Goal: Task Accomplishment & Management: Manage account settings

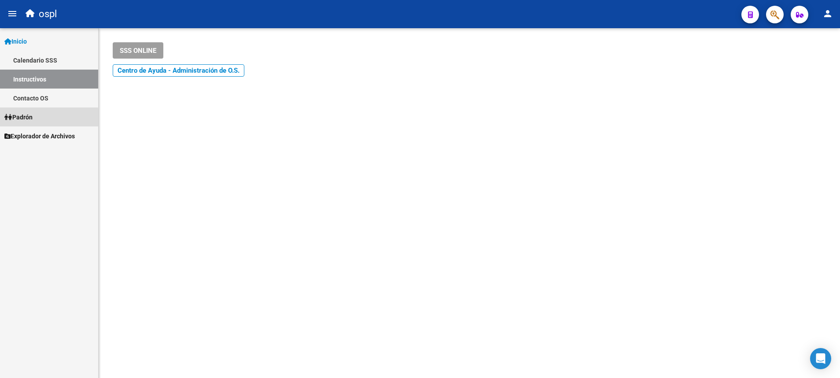
click at [42, 122] on link "Padrón" at bounding box center [49, 116] width 98 height 19
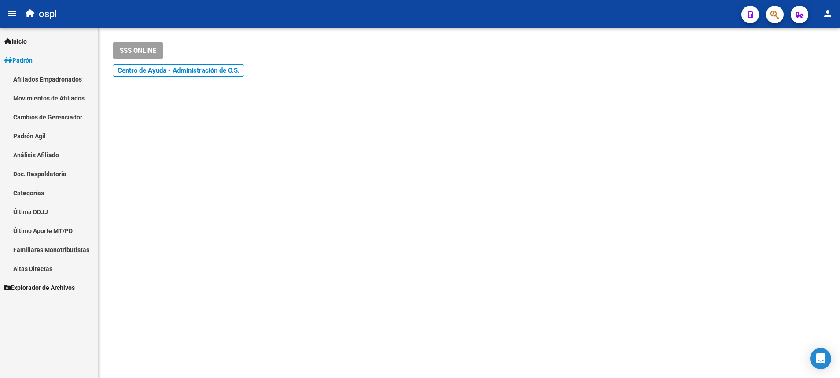
click at [62, 84] on link "Afiliados Empadronados" at bounding box center [49, 79] width 98 height 19
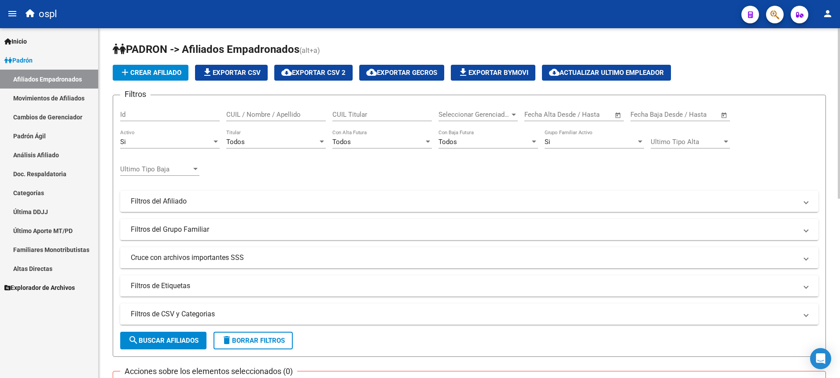
click at [357, 110] on div "CUIL Titular" at bounding box center [381, 111] width 99 height 19
paste input "27237749516"
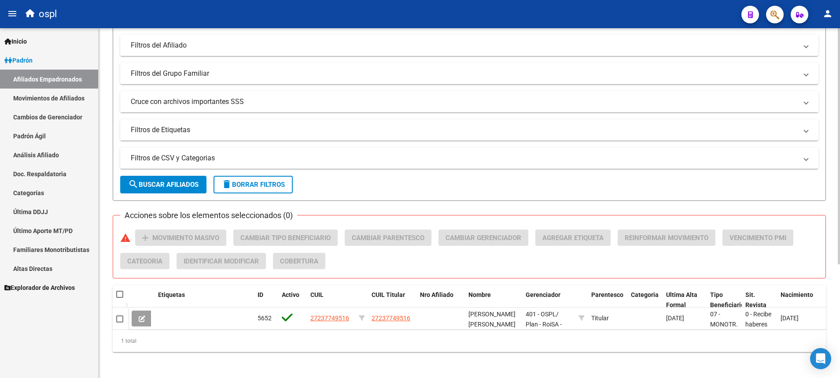
scroll to position [156, 0]
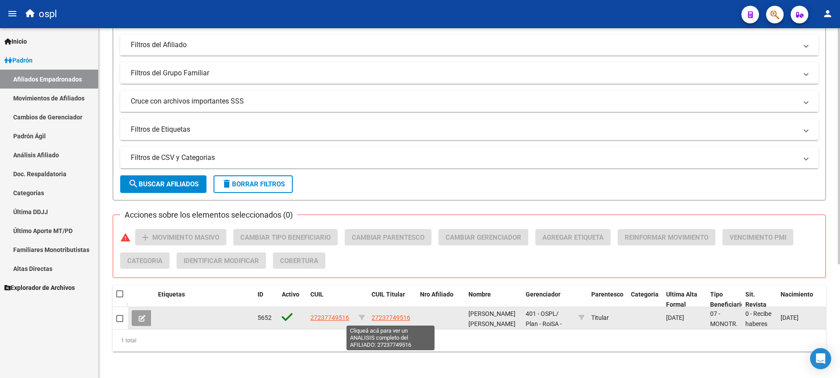
type input "27237749516"
click at [389, 316] on span "27237749516" at bounding box center [390, 317] width 39 height 7
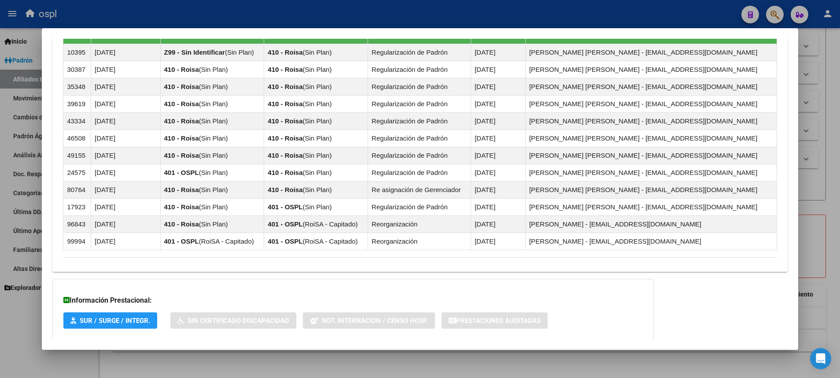
scroll to position [613, 0]
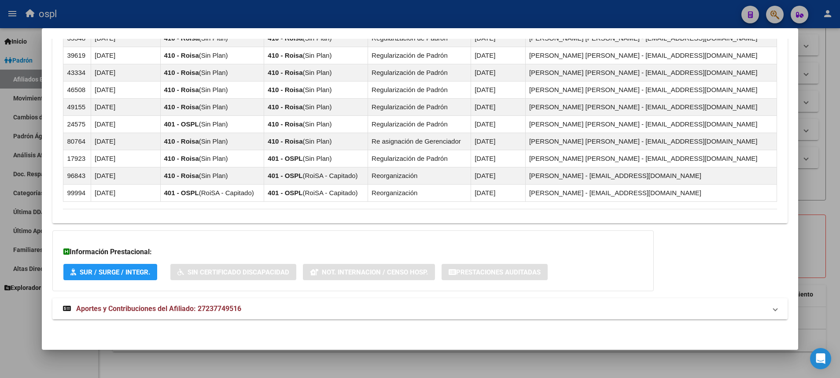
click at [147, 308] on span "Aportes y Contribuciones del Afiliado: 27237749516" at bounding box center [158, 308] width 165 height 8
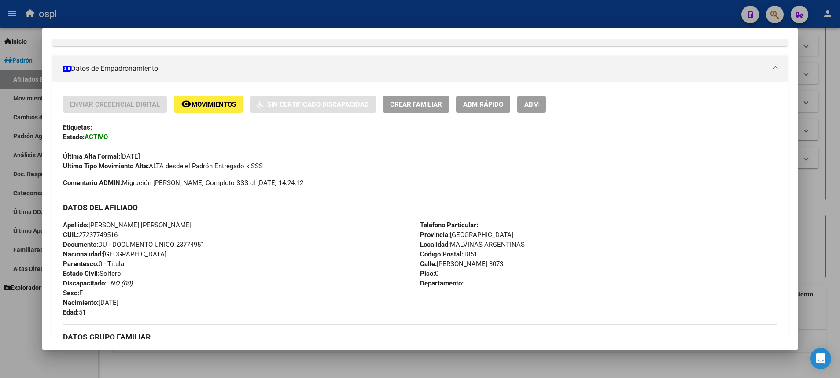
scroll to position [136, 0]
click at [535, 104] on span "ABM" at bounding box center [531, 105] width 15 height 8
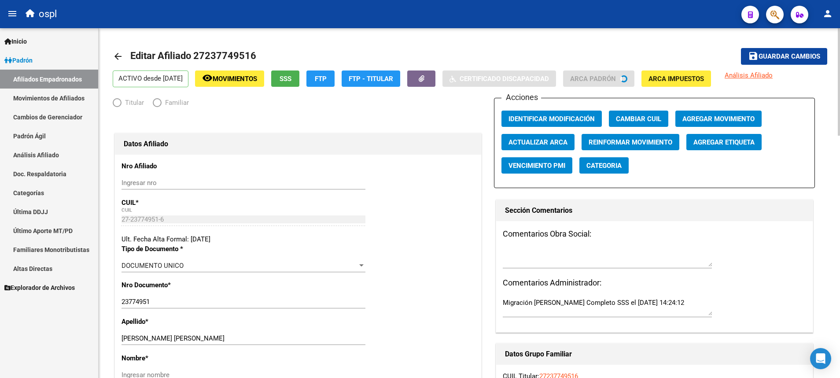
radio input "true"
type input "27-23774951-6"
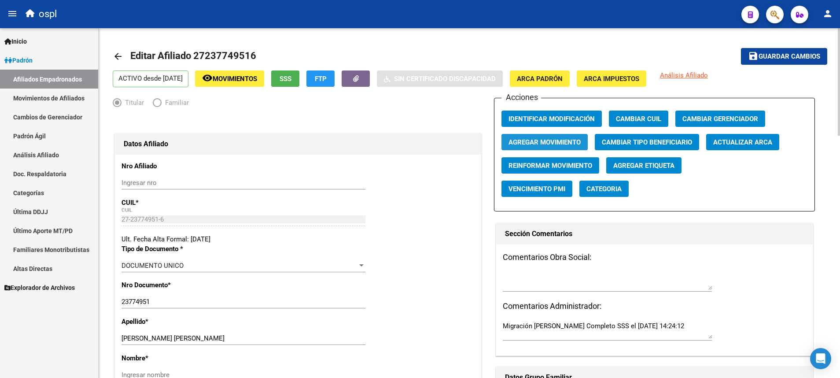
click at [559, 146] on button "Agregar Movimiento" at bounding box center [544, 142] width 86 height 16
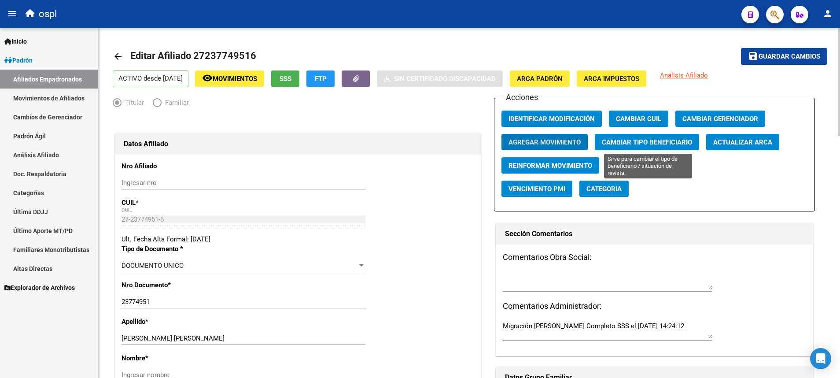
drag, startPoint x: 719, startPoint y: 183, endPoint x: 668, endPoint y: 136, distance: 69.4
click at [584, 136] on button "Cambiar Tipo Beneficiario" at bounding box center [646, 142] width 104 height 16
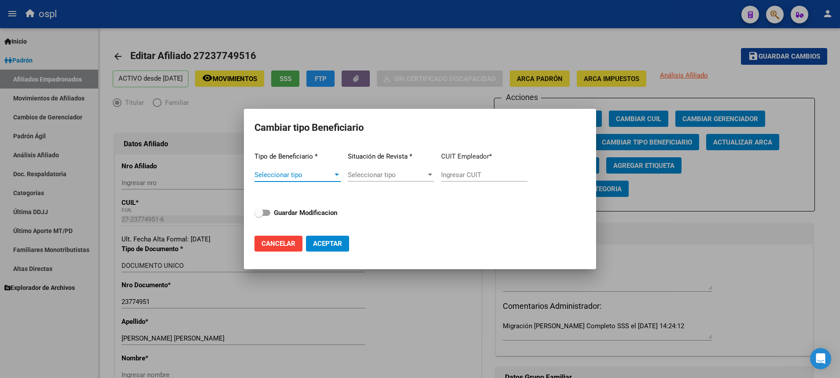
click at [338, 173] on div at bounding box center [337, 174] width 8 height 7
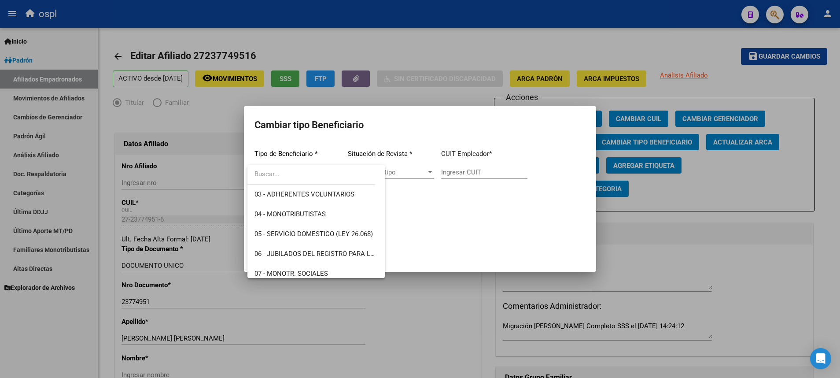
scroll to position [59, 0]
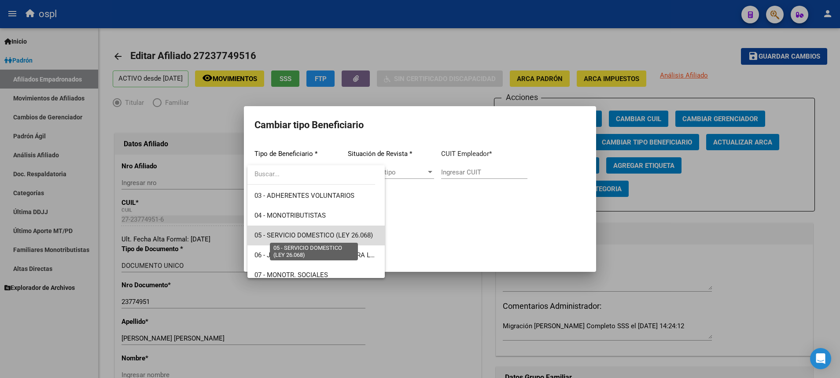
click at [351, 235] on span "05 - SERVICIO DOMESTICO (LEY 26.068)" at bounding box center [313, 235] width 118 height 8
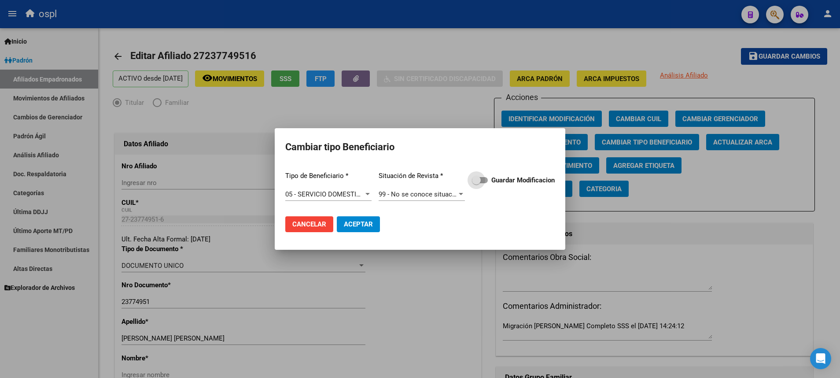
click at [484, 183] on span at bounding box center [480, 180] width 16 height 6
click at [476, 183] on input "Guardar Modificacion" at bounding box center [476, 183] width 0 height 0
click at [365, 217] on button "Aceptar" at bounding box center [358, 224] width 43 height 16
checkbox input "false"
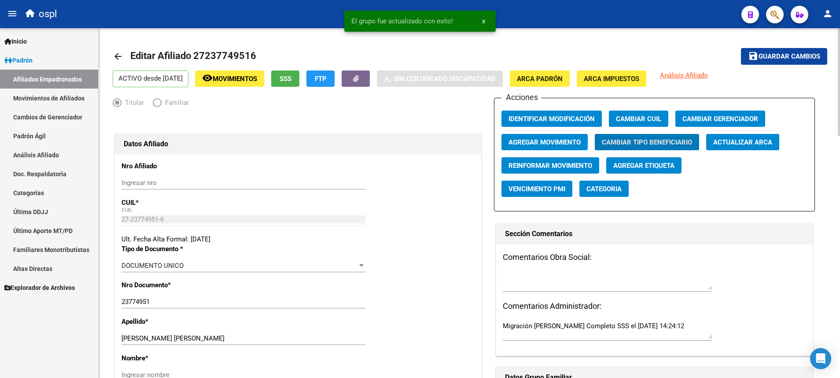
click at [547, 140] on span "Agregar Movimiento" at bounding box center [544, 142] width 72 height 8
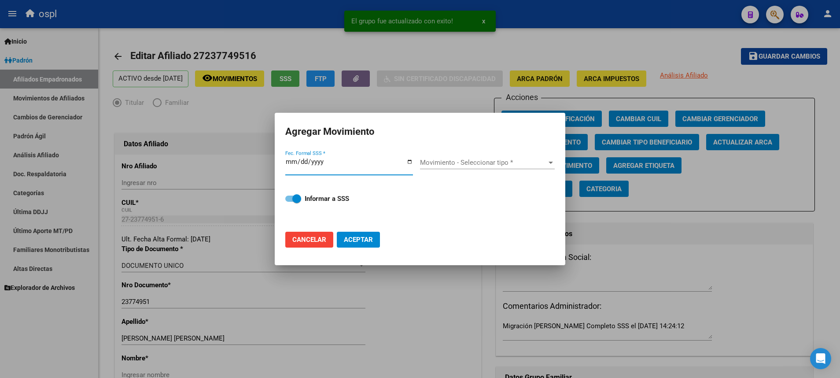
click at [408, 163] on input "Fec. Formal SSS *" at bounding box center [349, 165] width 128 height 14
type input "[DATE]"
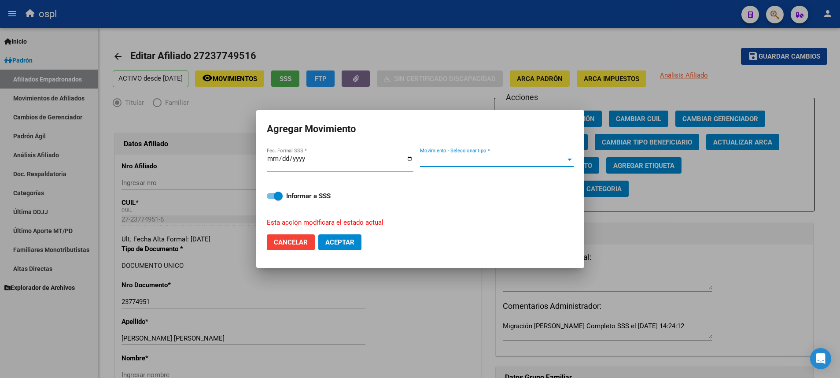
click at [560, 160] on span "Movimiento - Seleccionar tipo *" at bounding box center [493, 160] width 146 height 8
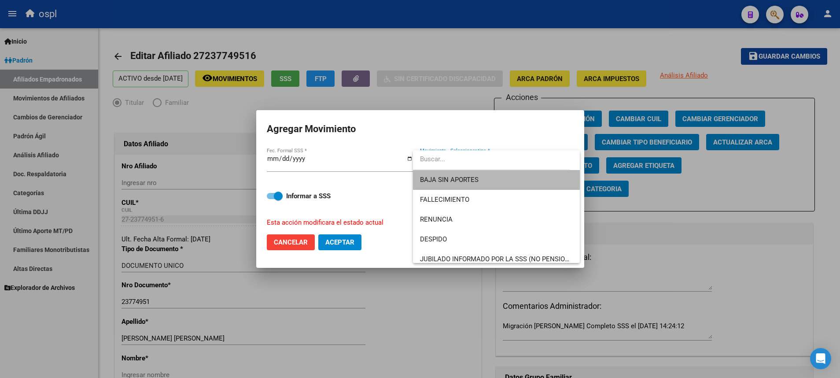
click at [524, 184] on span "BAJA SIN APORTES" at bounding box center [496, 180] width 153 height 20
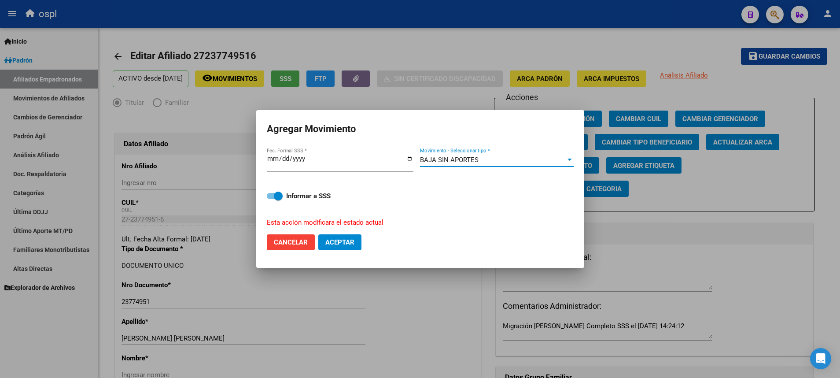
click at [570, 160] on div at bounding box center [569, 159] width 4 height 2
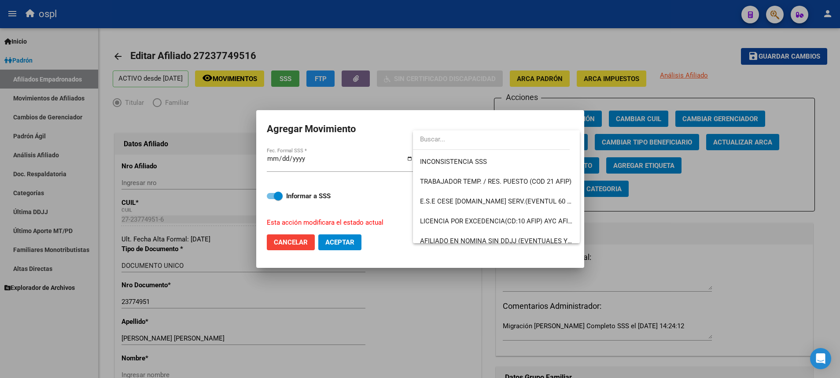
scroll to position [493, 0]
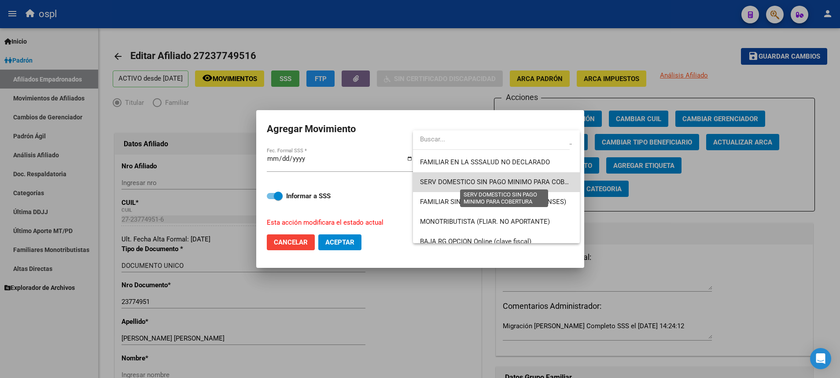
click at [540, 181] on span "SERV DOMESTICO SIN PAGO MINIMO PARA COBERTURA" at bounding box center [504, 182] width 169 height 8
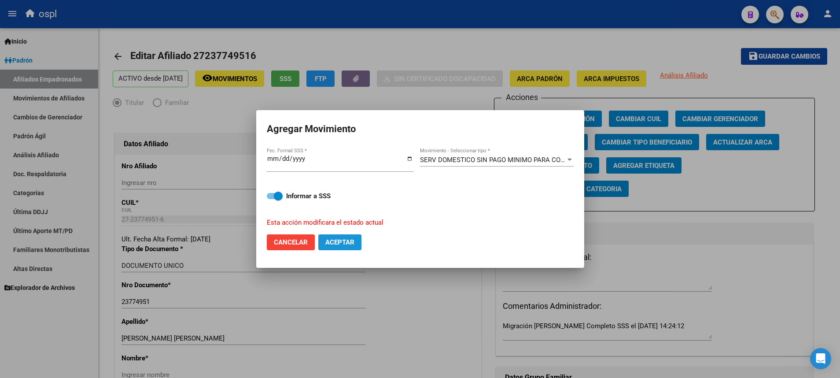
click at [350, 242] on span "Aceptar" at bounding box center [339, 242] width 29 height 8
checkbox input "false"
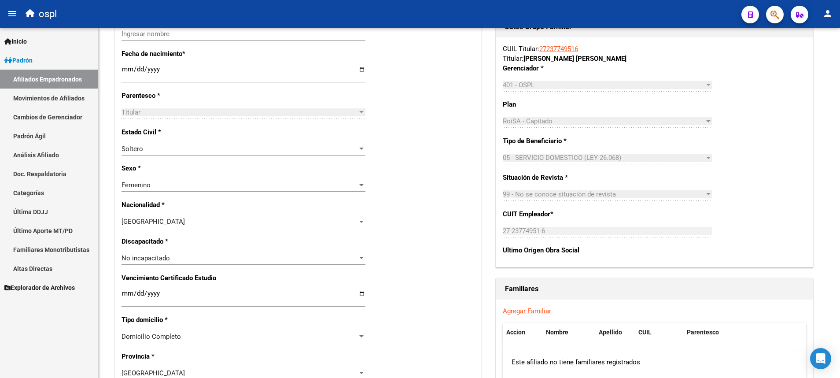
scroll to position [351, 0]
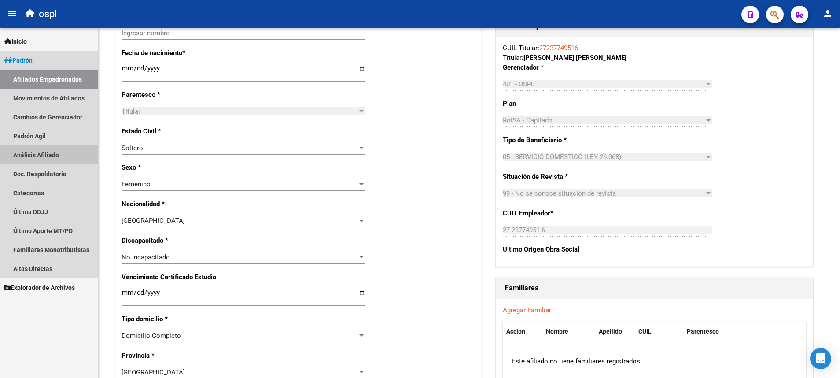
click at [57, 158] on link "Análisis Afiliado" at bounding box center [49, 154] width 98 height 19
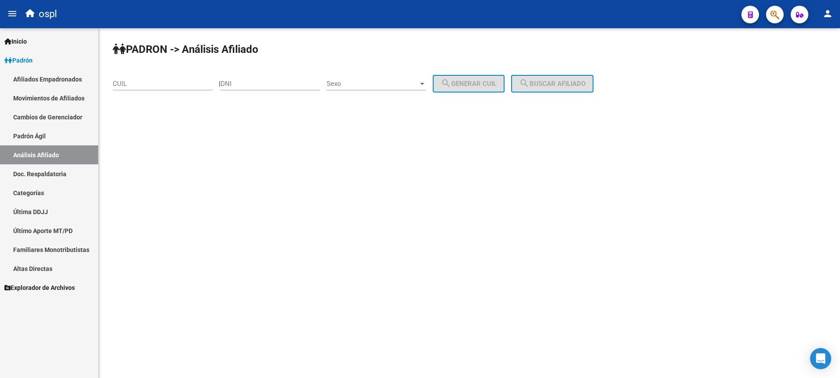
click at [195, 89] on div "CUIL" at bounding box center [162, 80] width 99 height 19
paste input
click at [194, 84] on input "CUIL" at bounding box center [162, 84] width 99 height 8
paste input
paste input "27-23774951-6"
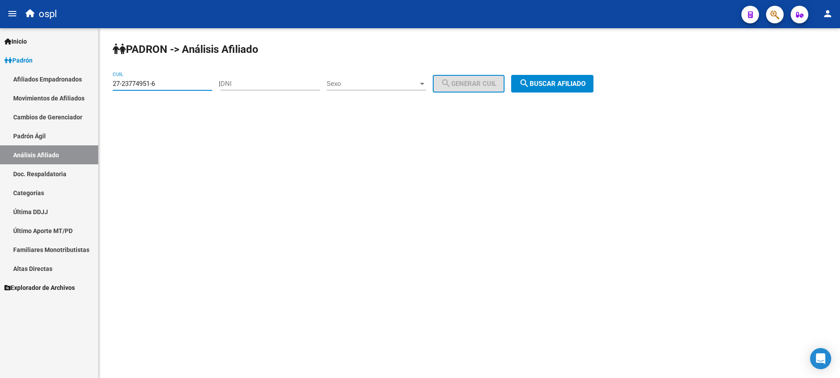
type input "27-23774951-6"
click at [569, 88] on button "search Buscar afiliado" at bounding box center [552, 84] width 82 height 18
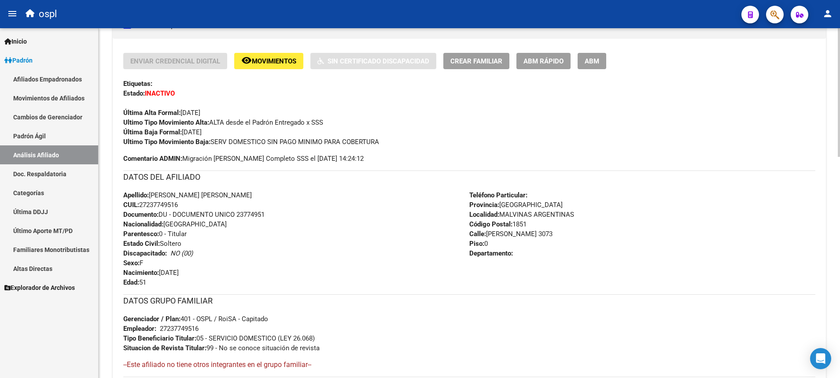
scroll to position [203, 0]
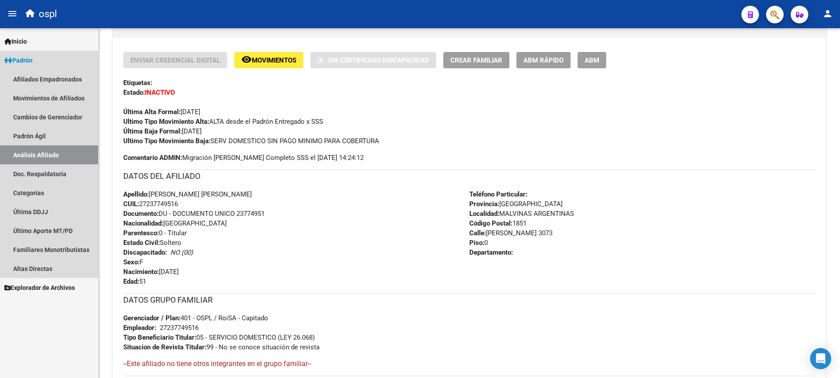
click at [62, 151] on link "Análisis Afiliado" at bounding box center [49, 154] width 98 height 19
click at [64, 132] on link "Padrón Ágil" at bounding box center [49, 135] width 98 height 19
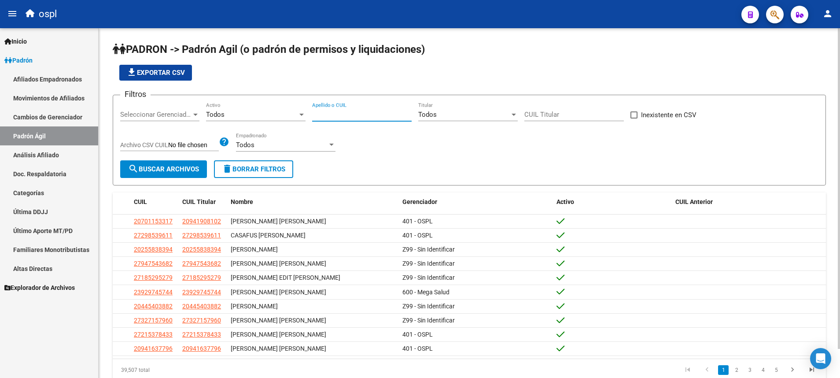
click at [356, 118] on input "Apellido o CUIL" at bounding box center [361, 114] width 99 height 8
paste input "20-26510585-9"
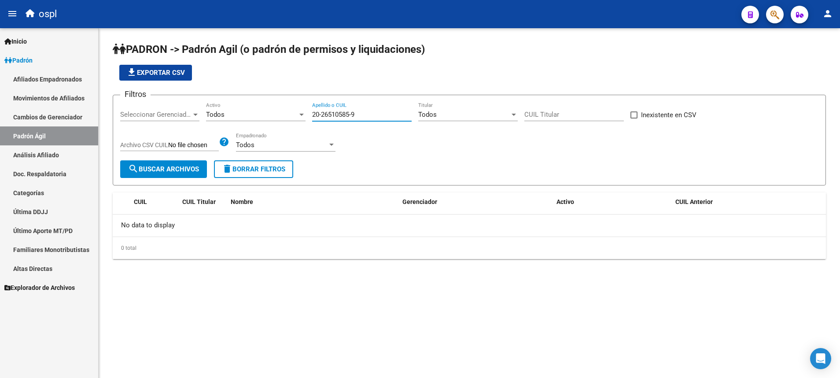
type input "20-26510585-9"
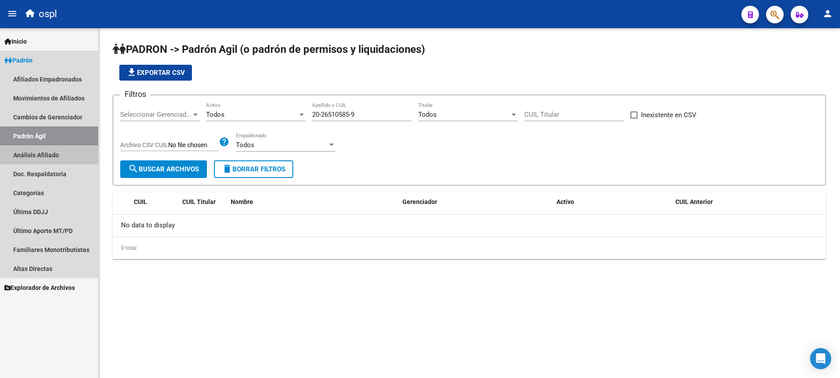
click at [52, 153] on link "Análisis Afiliado" at bounding box center [49, 154] width 98 height 19
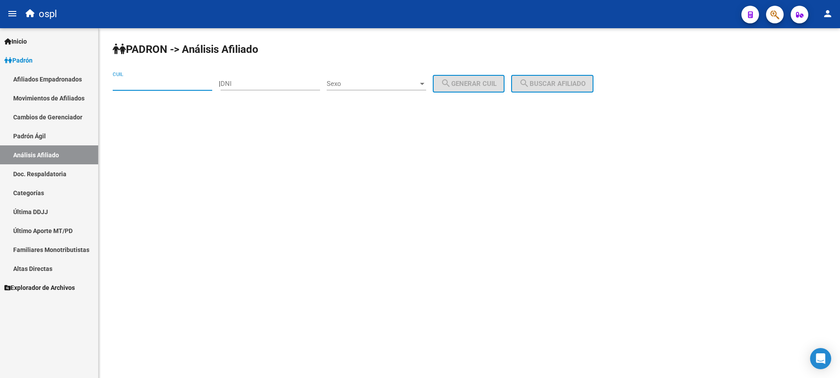
paste input "20-26510585-9"
click at [157, 84] on input "20-26510585-9" at bounding box center [162, 84] width 99 height 8
type input "20-26510585-9"
click at [547, 82] on span "search Buscar afiliado" at bounding box center [552, 84] width 66 height 8
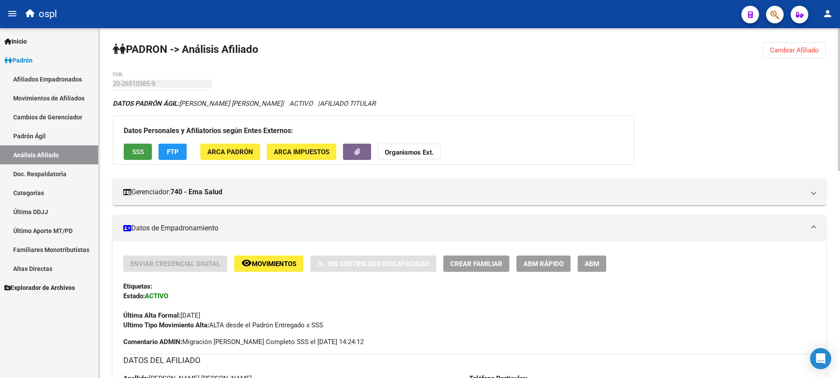
click at [143, 146] on button "SSS" at bounding box center [138, 151] width 28 height 16
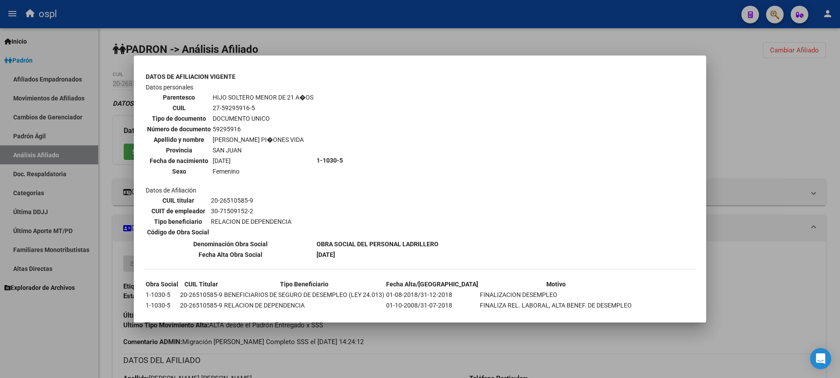
scroll to position [978, 0]
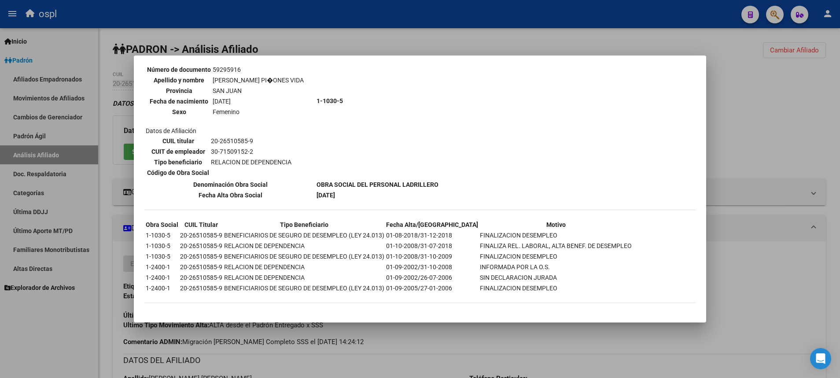
click at [584, 141] on div at bounding box center [420, 189] width 840 height 378
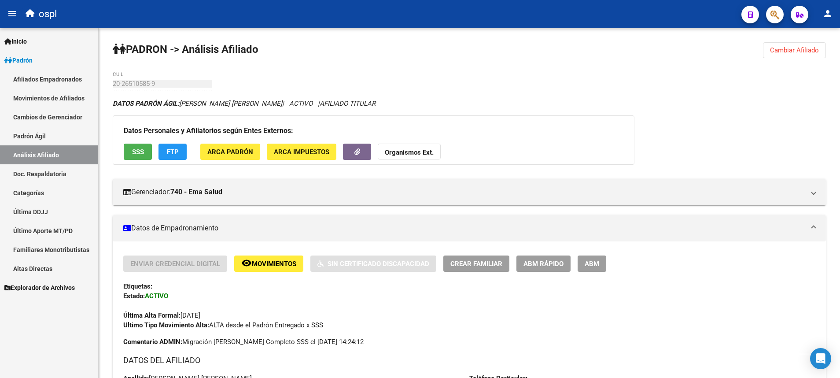
click at [44, 319] on div "Firma Express Inicio Calendario SSS Instructivos Contacto OS [PERSON_NAME] Afil…" at bounding box center [49, 202] width 98 height 349
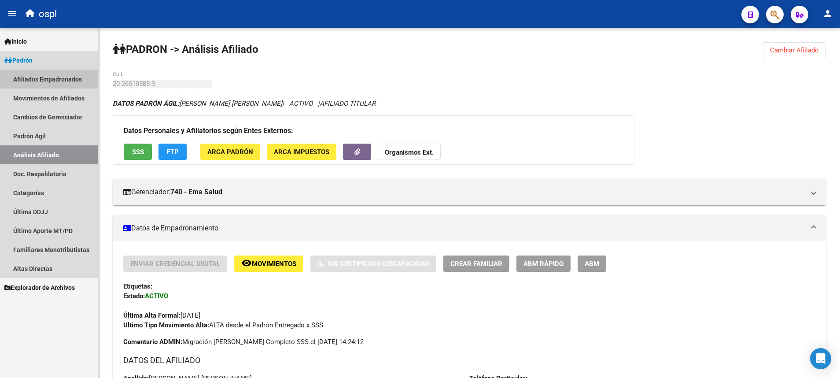
click at [67, 72] on link "Afiliados Empadronados" at bounding box center [49, 79] width 98 height 19
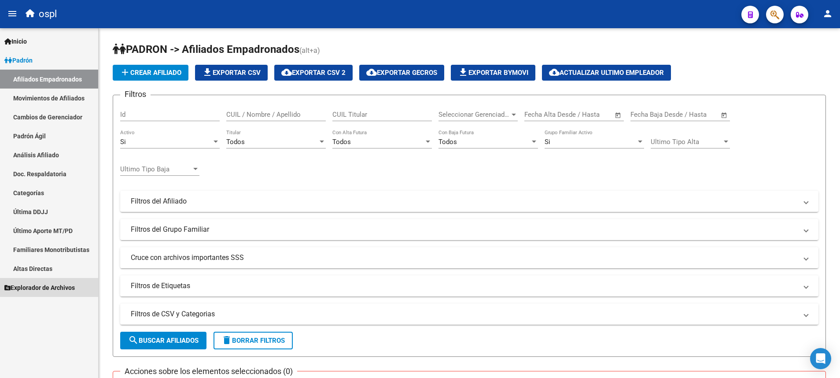
click at [64, 286] on span "Explorador de Archivos" at bounding box center [39, 288] width 70 height 10
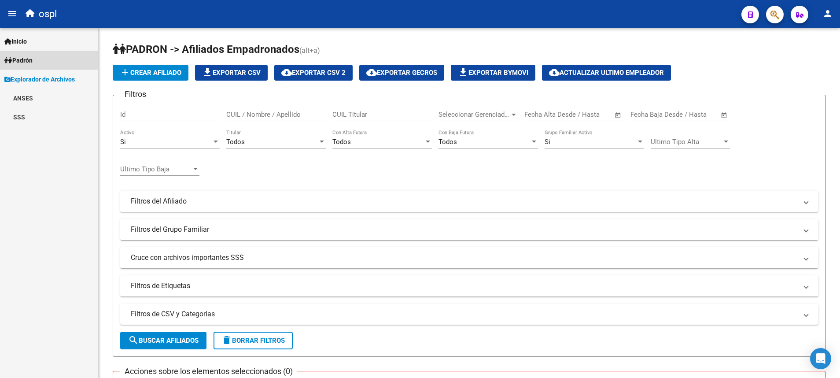
click at [38, 57] on link "Padrón" at bounding box center [49, 60] width 98 height 19
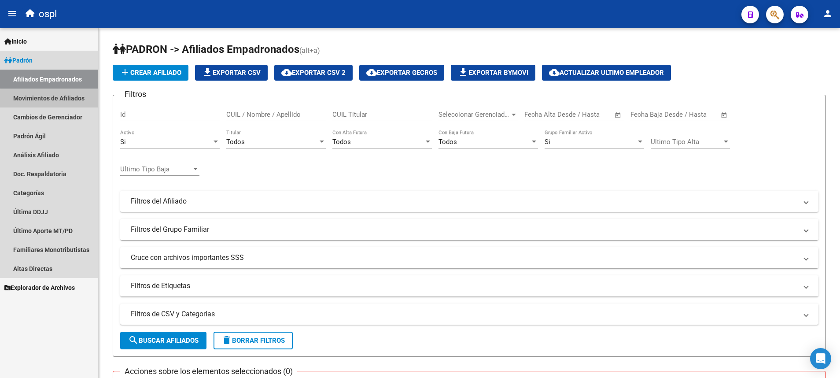
click at [68, 103] on link "Movimientos de Afiliados" at bounding box center [49, 97] width 98 height 19
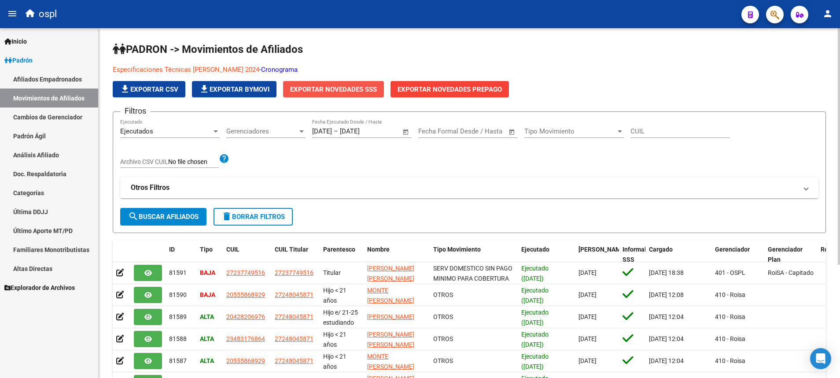
click at [362, 82] on button "Exportar Novedades SSS" at bounding box center [333, 89] width 101 height 16
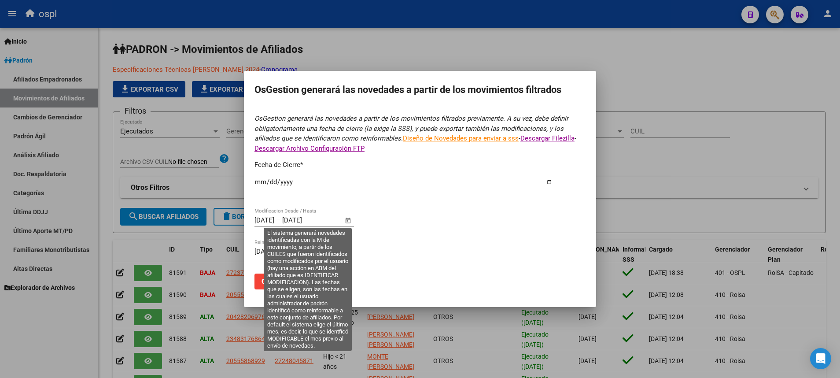
click at [348, 221] on span "Open calendar" at bounding box center [348, 220] width 21 height 21
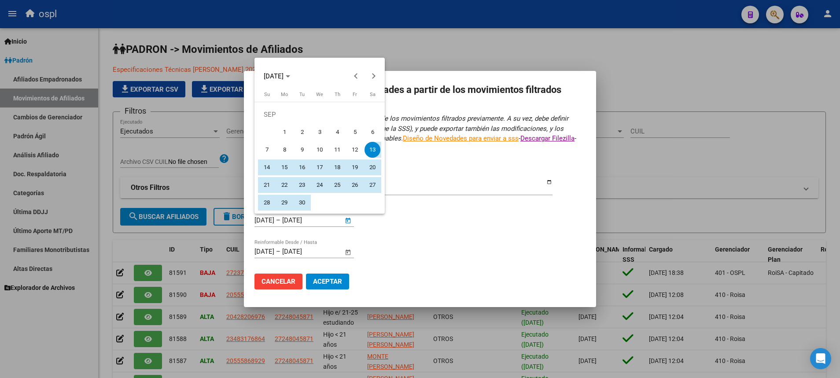
click at [283, 130] on span "1" at bounding box center [284, 132] width 16 height 16
type input "[DATE]"
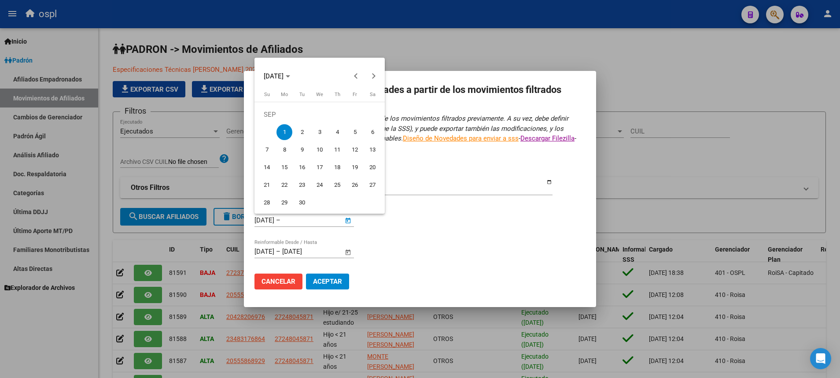
click at [441, 191] on div at bounding box center [420, 189] width 840 height 378
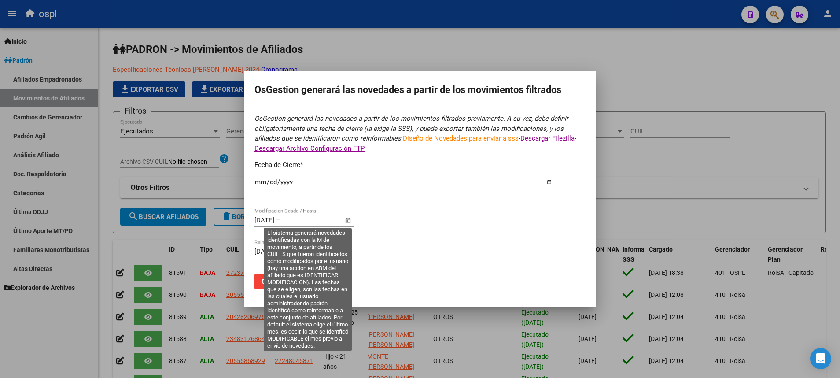
click at [346, 221] on span "Open calendar" at bounding box center [348, 220] width 21 height 21
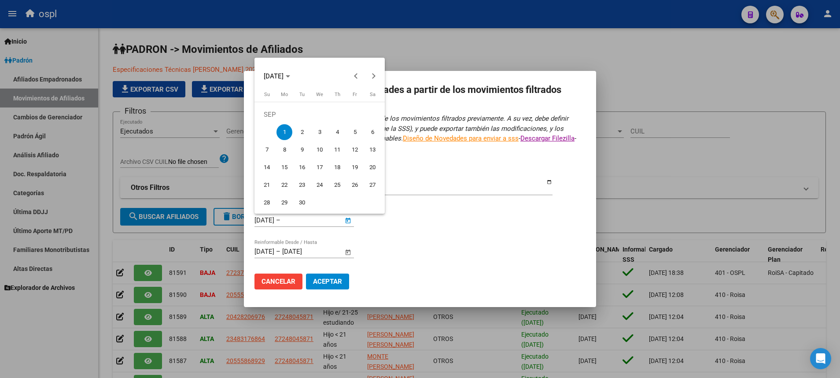
click at [279, 132] on span "1" at bounding box center [284, 132] width 16 height 16
type input "[DATE]"
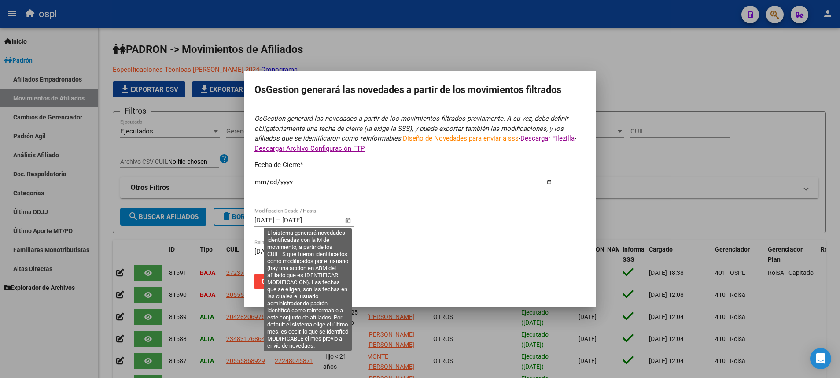
click at [350, 223] on span "Open calendar" at bounding box center [348, 220] width 21 height 21
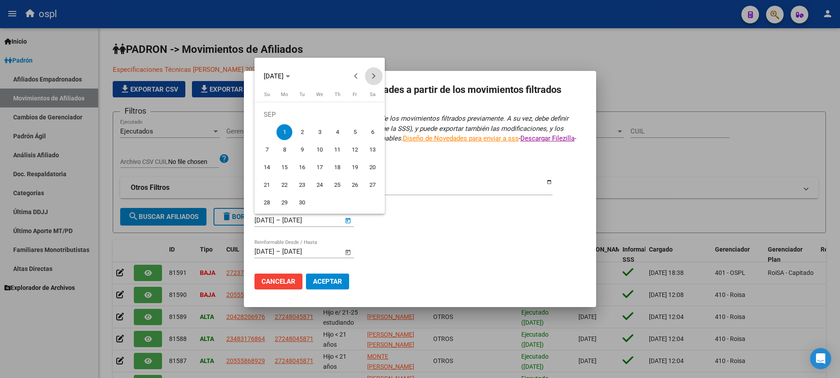
click at [376, 76] on span "Next month" at bounding box center [374, 76] width 18 height 18
click at [284, 147] on span "13" at bounding box center [284, 150] width 16 height 16
type input "[DATE]"
click at [330, 285] on div at bounding box center [420, 189] width 840 height 378
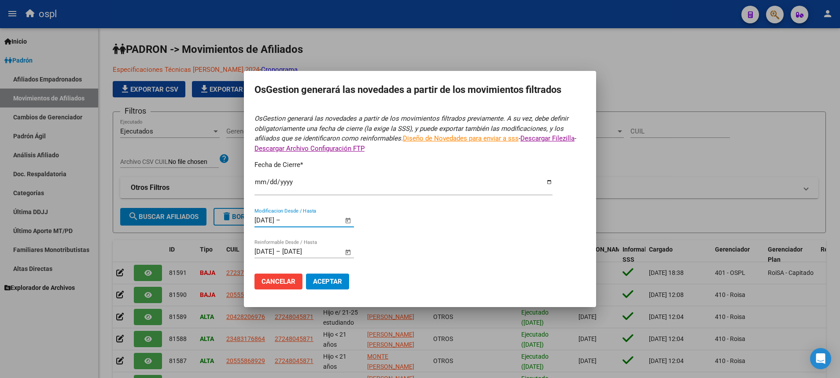
click at [319, 223] on input "text" at bounding box center [303, 220] width 43 height 8
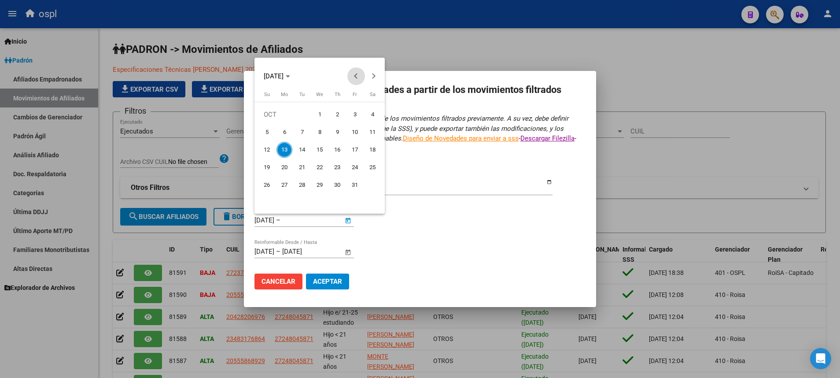
click at [354, 78] on span "Previous month" at bounding box center [356, 76] width 18 height 18
click at [283, 134] on span "1" at bounding box center [284, 132] width 16 height 16
type input "[DATE]"
click at [376, 77] on span "Next month" at bounding box center [374, 76] width 18 height 18
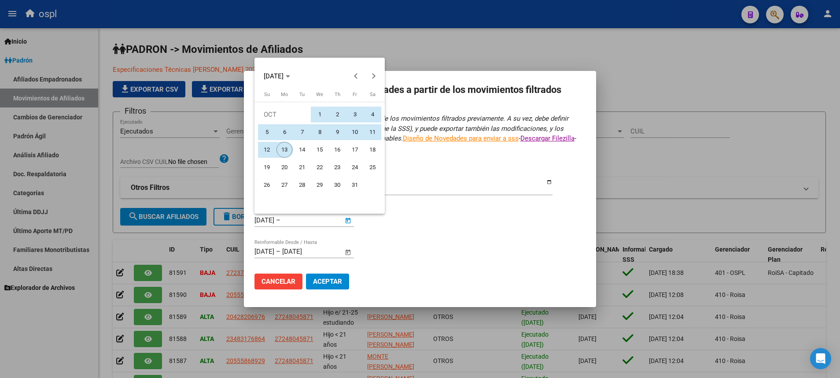
click at [283, 147] on span "13" at bounding box center [284, 150] width 16 height 16
type input "[DATE]"
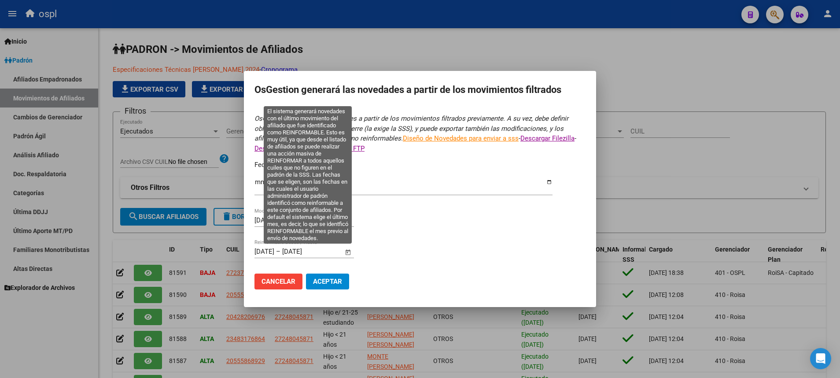
click at [346, 251] on span "Open calendar" at bounding box center [348, 251] width 21 height 21
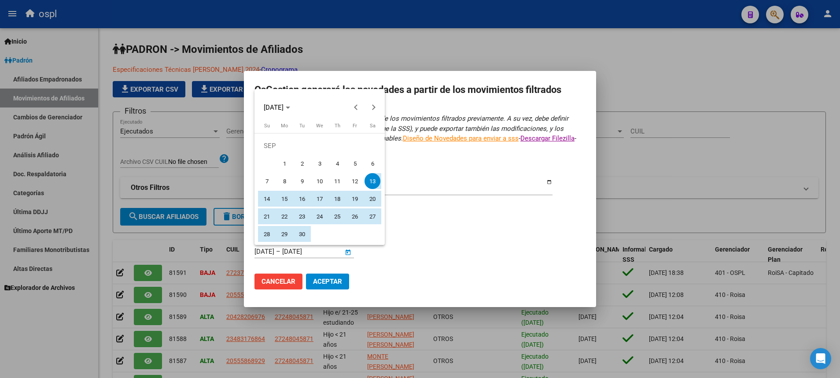
click at [282, 158] on span "1" at bounding box center [284, 163] width 16 height 16
type input "[DATE]"
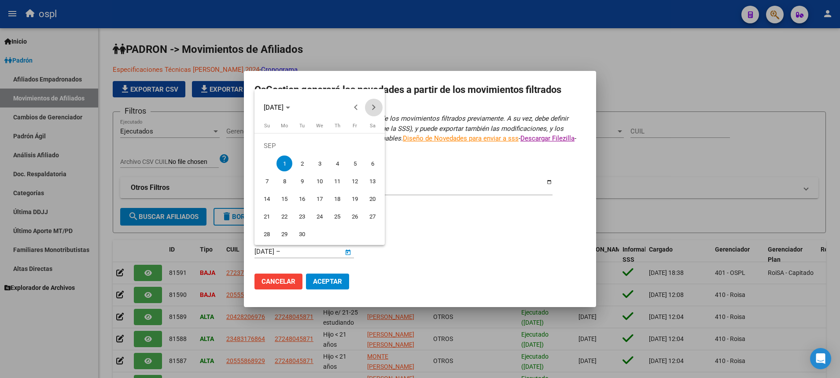
click at [371, 106] on button "Next month" at bounding box center [374, 108] width 18 height 18
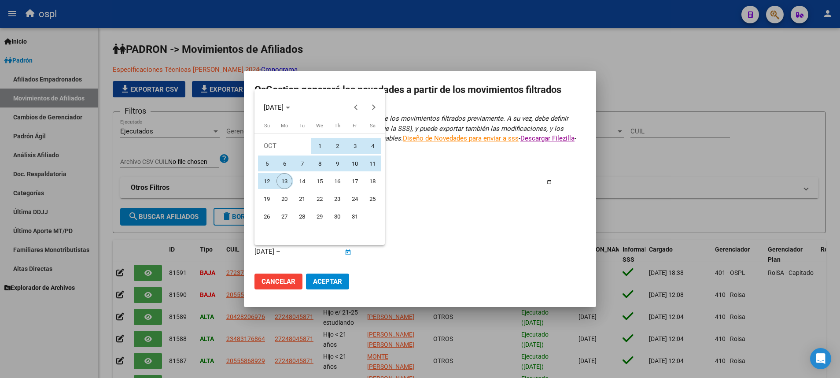
click at [280, 179] on span "13" at bounding box center [284, 181] width 16 height 16
type input "[DATE]"
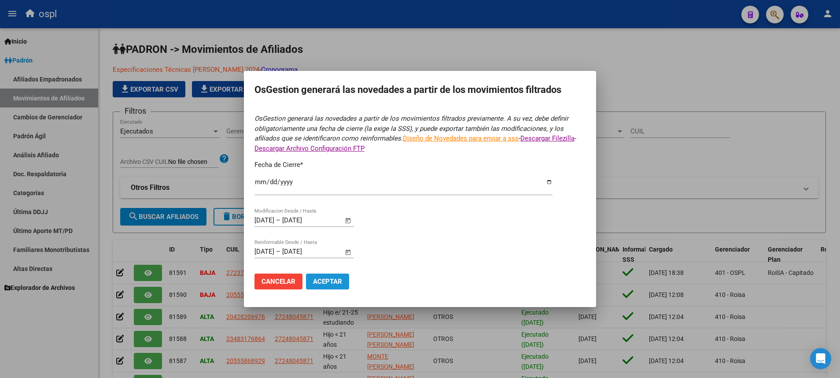
click at [334, 279] on span "Aceptar" at bounding box center [327, 281] width 29 height 8
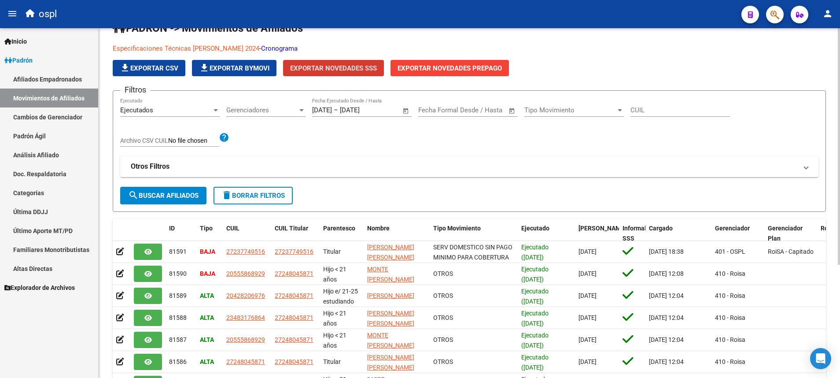
scroll to position [22, 0]
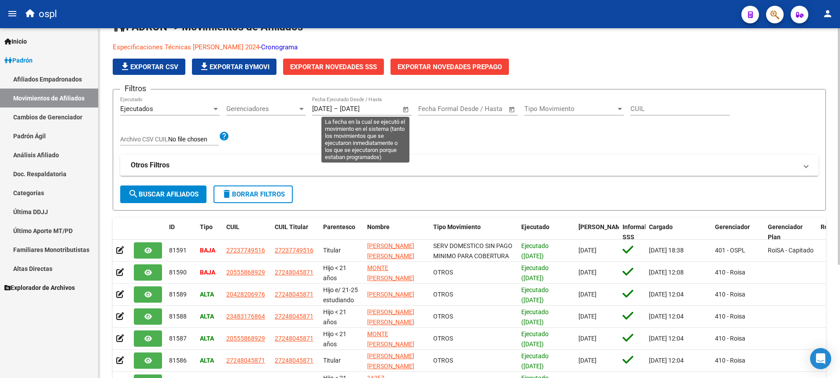
click at [407, 111] on span "Open calendar" at bounding box center [405, 109] width 21 height 21
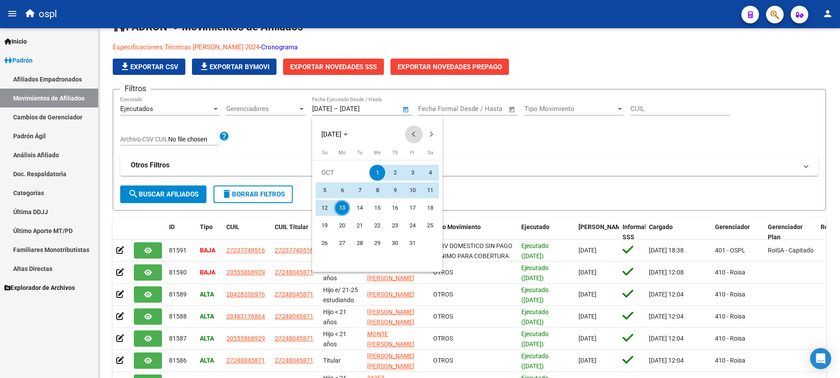
click at [412, 139] on span "Previous month" at bounding box center [414, 134] width 18 height 18
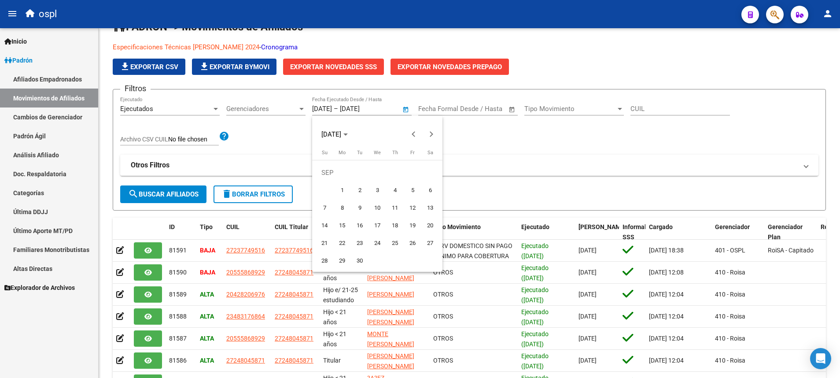
click at [347, 186] on span "1" at bounding box center [342, 190] width 16 height 16
type input "[DATE]"
click at [432, 136] on span "Next month" at bounding box center [431, 134] width 18 height 18
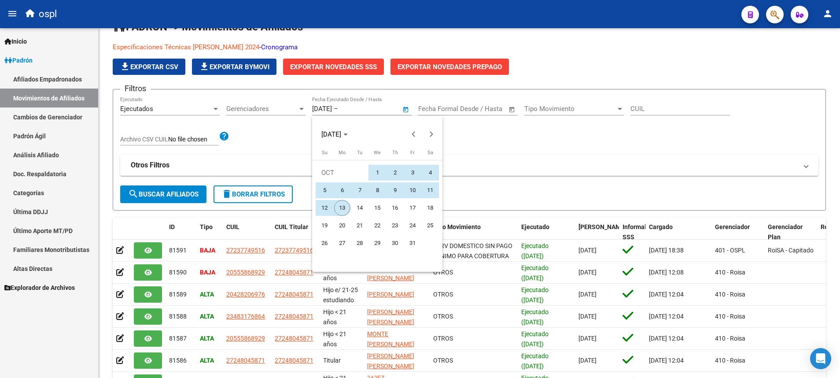
click at [344, 202] on span "13" at bounding box center [342, 208] width 16 height 16
type input "[DATE]"
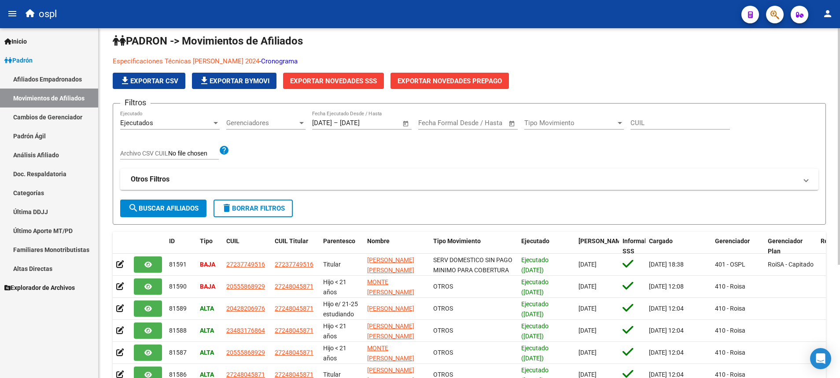
scroll to position [0, 0]
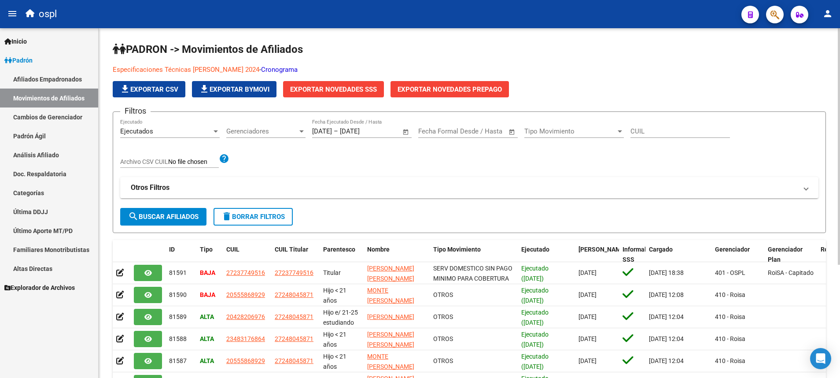
click at [171, 216] on span "search Buscar Afiliados" at bounding box center [163, 217] width 70 height 8
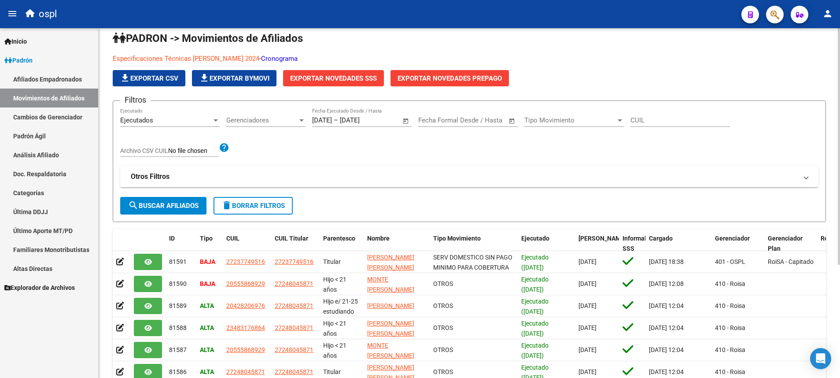
scroll to position [9, 0]
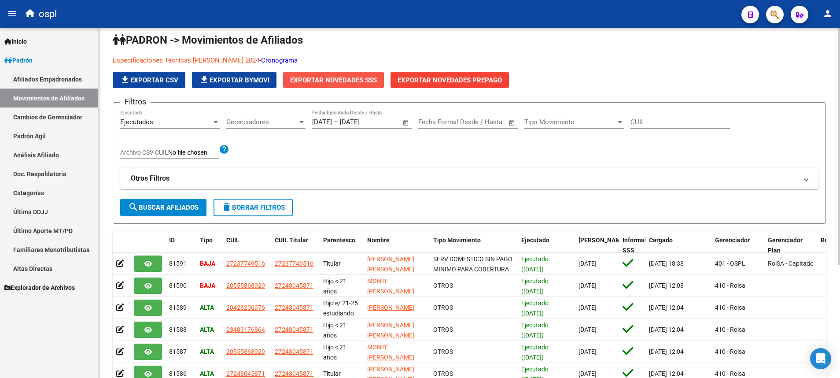
click at [334, 75] on button "Exportar Novedades SSS" at bounding box center [333, 80] width 101 height 16
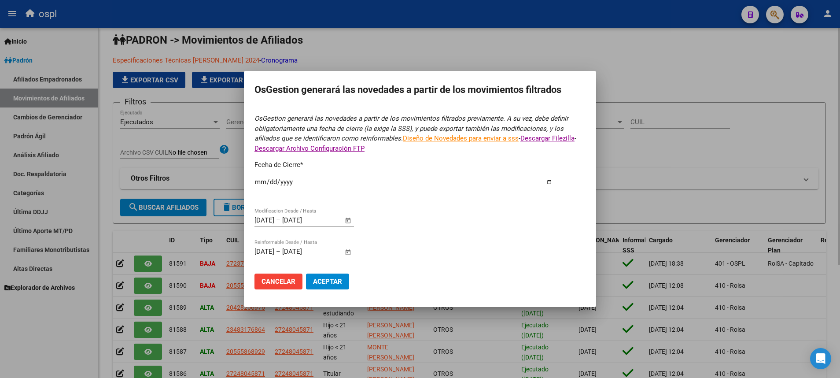
type input "[DATE]"
click at [584, 61] on div at bounding box center [420, 189] width 840 height 378
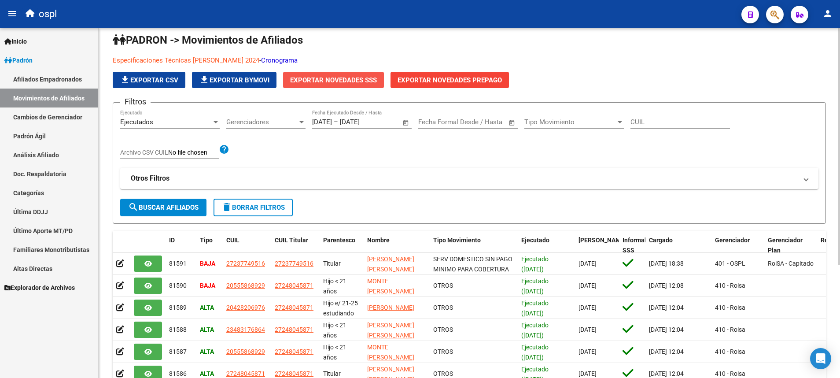
click at [339, 86] on button "Exportar Novedades SSS" at bounding box center [333, 80] width 101 height 16
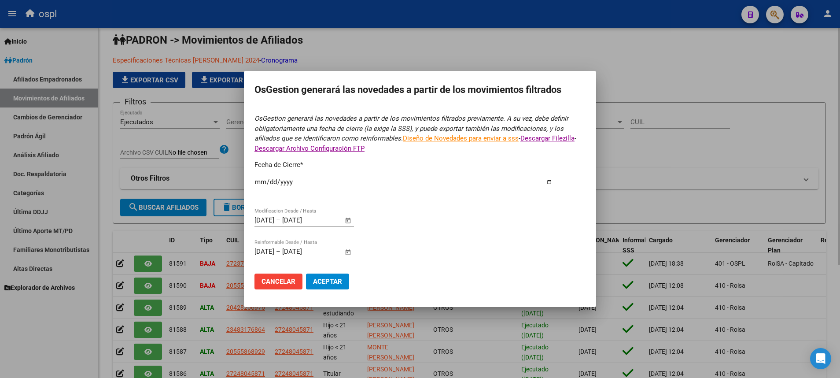
type input "[DATE]"
click at [268, 285] on span "Cancelar" at bounding box center [278, 281] width 34 height 8
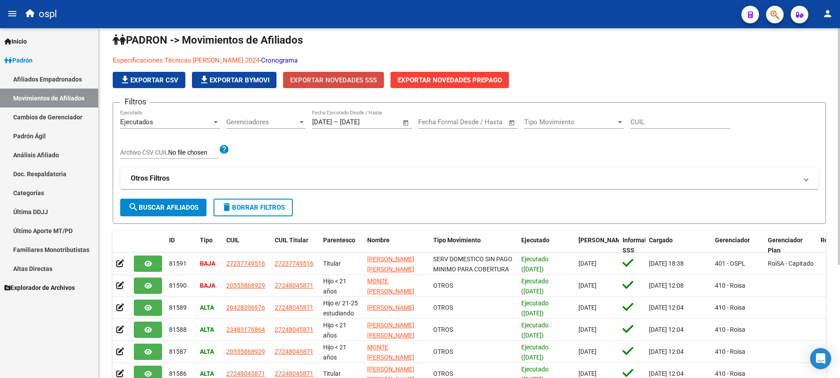
click at [305, 79] on span "Exportar Novedades SSS" at bounding box center [333, 80] width 87 height 8
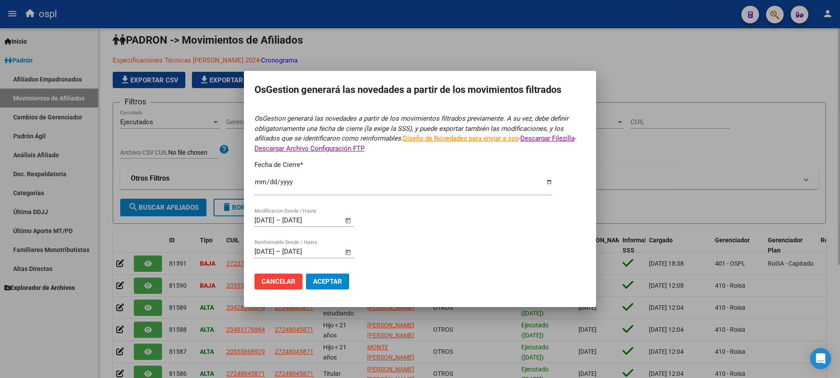
type input "[DATE]"
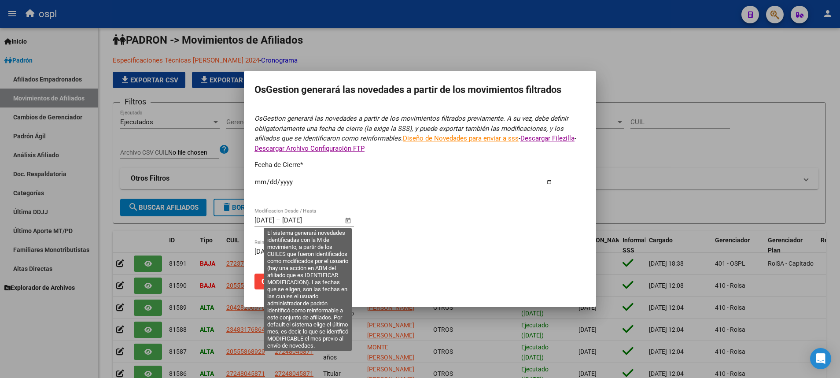
click at [351, 220] on span "Open calendar" at bounding box center [348, 220] width 21 height 21
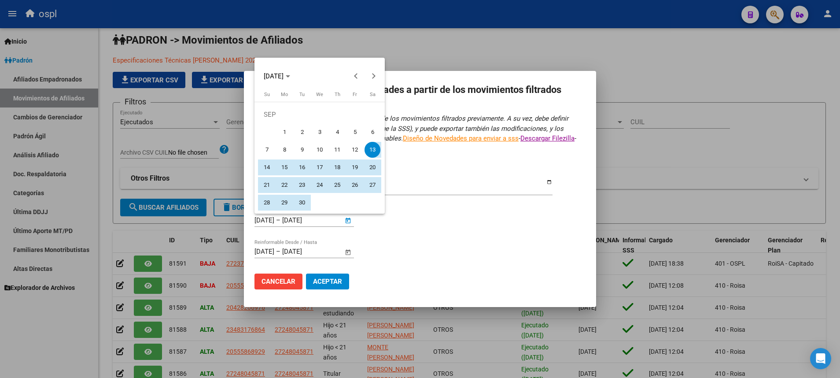
click at [283, 133] on span "1" at bounding box center [284, 132] width 16 height 16
type input "[DATE]"
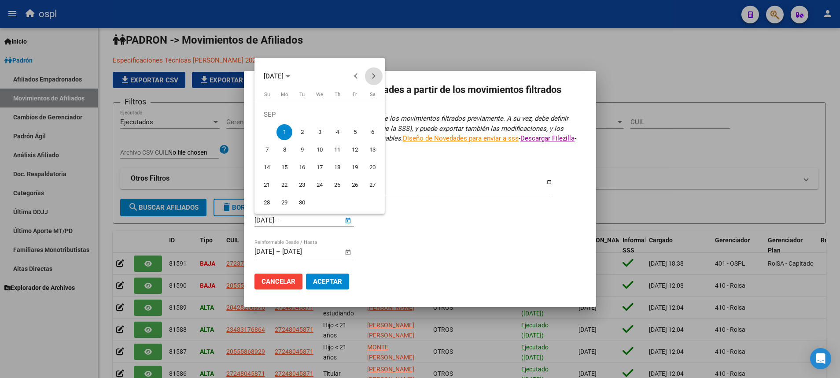
click at [374, 80] on span "Next month" at bounding box center [374, 76] width 18 height 18
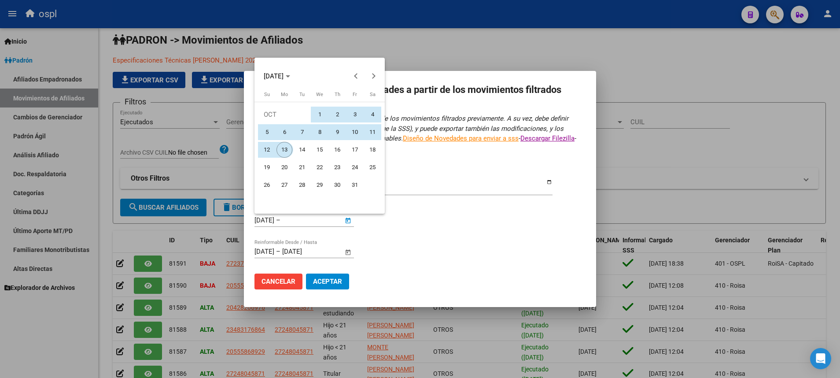
click at [281, 152] on span "13" at bounding box center [284, 150] width 16 height 16
type input "[DATE]"
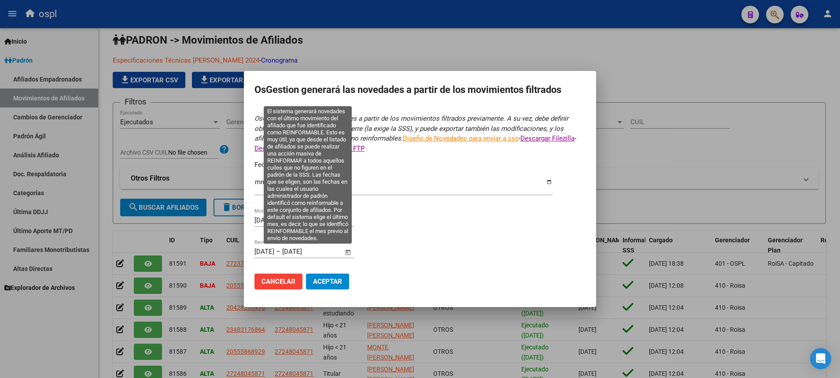
click at [347, 248] on span "Open calendar" at bounding box center [348, 251] width 21 height 21
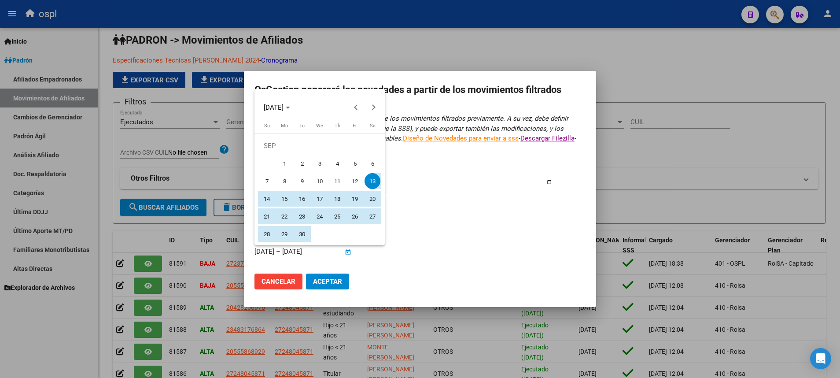
click at [288, 165] on span "1" at bounding box center [284, 163] width 16 height 16
type input "[DATE]"
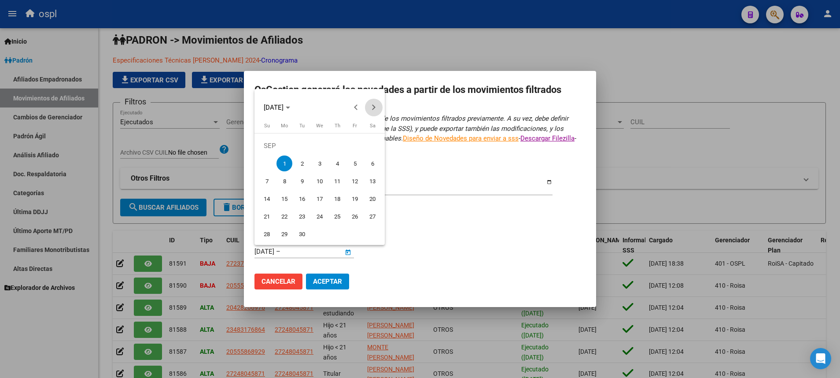
click at [374, 108] on span "Next month" at bounding box center [374, 108] width 18 height 18
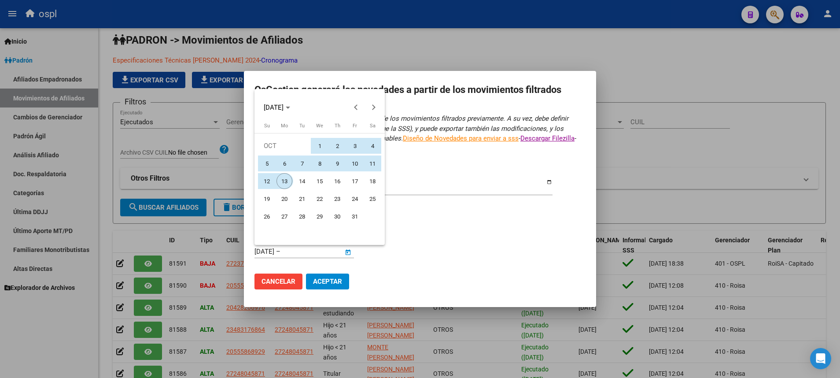
click at [286, 176] on span "13" at bounding box center [284, 181] width 16 height 16
type input "[DATE]"
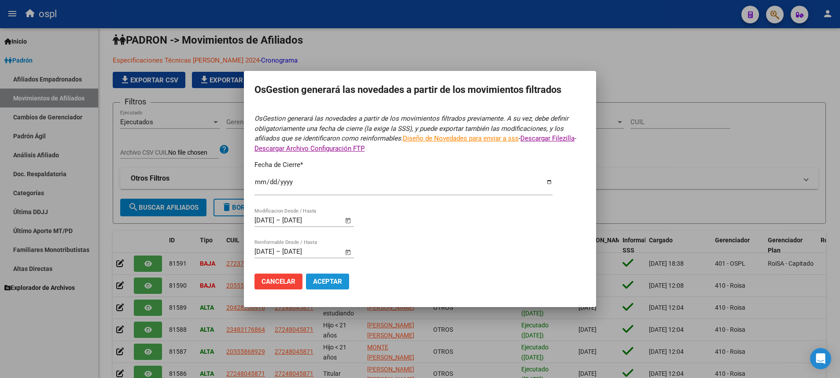
click at [330, 280] on span "Aceptar" at bounding box center [327, 281] width 29 height 8
